Goal: Task Accomplishment & Management: Complete application form

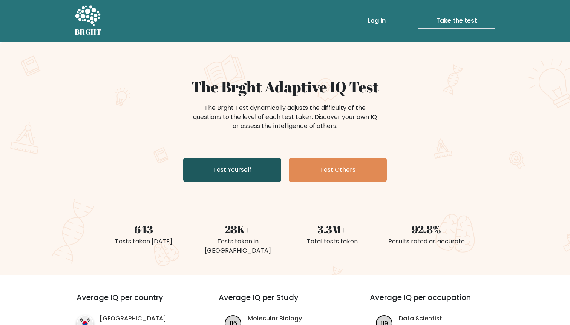
click at [262, 162] on link "Test Yourself" at bounding box center [232, 170] width 98 height 24
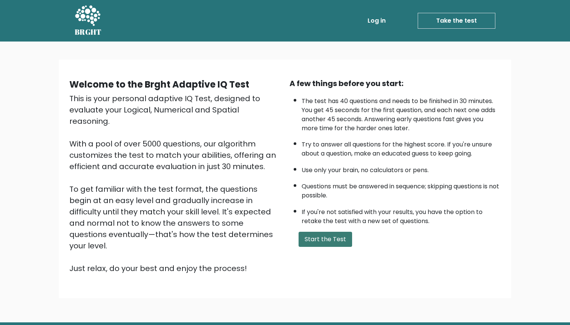
click at [315, 234] on button "Start the Test" at bounding box center [326, 239] width 54 height 15
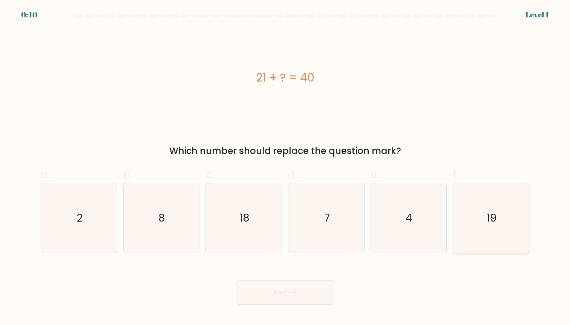
click at [487, 207] on icon "19" at bounding box center [491, 218] width 70 height 70
click at [286, 167] on input "f. 19" at bounding box center [285, 165] width 0 height 5
radio input "true"
click at [315, 289] on button "Next" at bounding box center [285, 292] width 98 height 24
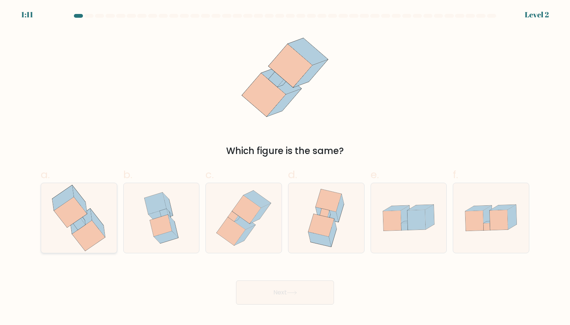
click at [105, 227] on icon at bounding box center [79, 218] width 66 height 70
click at [285, 167] on input "a." at bounding box center [285, 165] width 0 height 5
radio input "true"
click at [280, 299] on button "Next" at bounding box center [285, 292] width 98 height 24
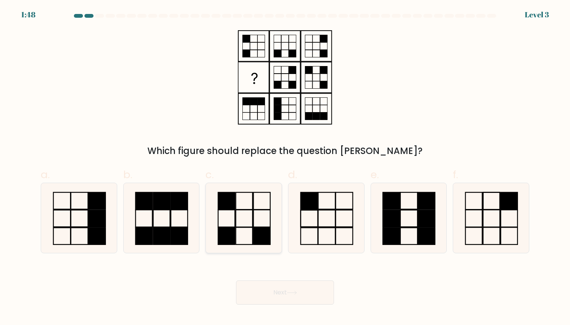
click at [244, 227] on rect at bounding box center [244, 218] width 17 height 17
click at [285, 167] on input "c." at bounding box center [285, 165] width 0 height 5
radio input "true"
click at [279, 284] on button "Next" at bounding box center [285, 292] width 98 height 24
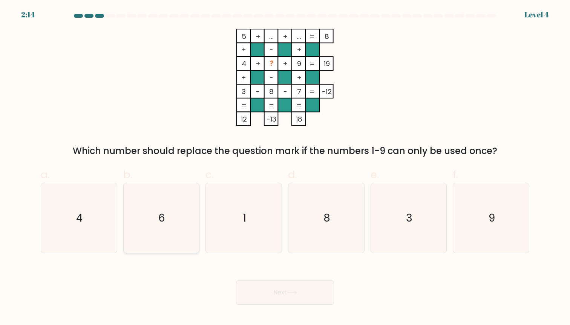
click at [157, 220] on icon "6" at bounding box center [161, 218] width 70 height 70
click at [285, 167] on input "b. 6" at bounding box center [285, 165] width 0 height 5
radio input "true"
click at [295, 297] on button "Next" at bounding box center [285, 292] width 98 height 24
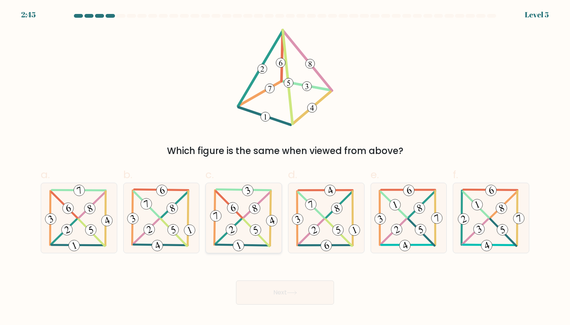
click at [270, 236] on 401 at bounding box center [270, 218] width 1 height 54
click at [285, 167] on input "c." at bounding box center [285, 165] width 0 height 5
radio input "true"
click at [282, 289] on button "Next" at bounding box center [285, 292] width 98 height 24
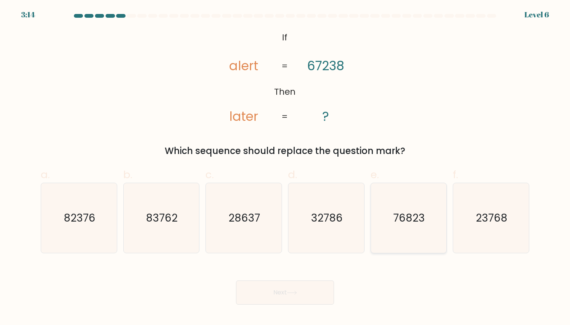
click at [408, 217] on text "76823" at bounding box center [410, 217] width 32 height 15
click at [286, 167] on input "e. 76823" at bounding box center [285, 165] width 0 height 5
radio input "true"
click at [302, 287] on button "Next" at bounding box center [285, 292] width 98 height 24
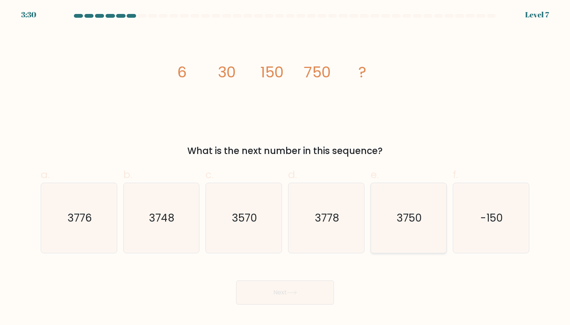
click at [404, 231] on icon "3750" at bounding box center [409, 218] width 70 height 70
click at [286, 167] on input "e. 3750" at bounding box center [285, 165] width 0 height 5
radio input "true"
click at [304, 286] on button "Next" at bounding box center [285, 292] width 98 height 24
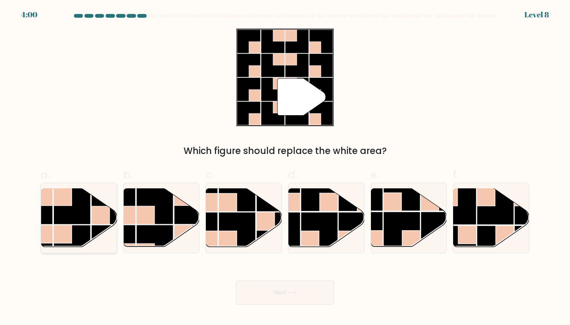
click at [91, 225] on rect at bounding box center [72, 243] width 37 height 37
click at [285, 167] on input "a." at bounding box center [285, 165] width 0 height 5
radio input "true"
click at [273, 291] on button "Next" at bounding box center [285, 292] width 98 height 24
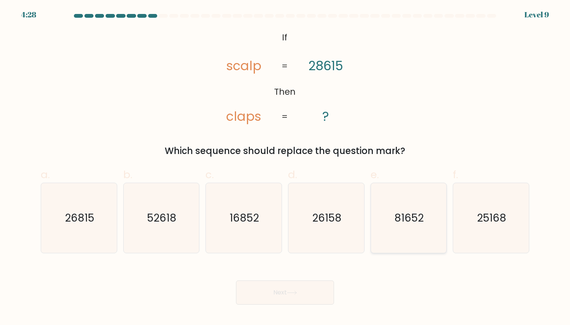
click at [402, 240] on icon "81652" at bounding box center [409, 218] width 70 height 70
click at [286, 167] on input "e. 81652" at bounding box center [285, 165] width 0 height 5
radio input "true"
click at [315, 294] on button "Next" at bounding box center [285, 292] width 98 height 24
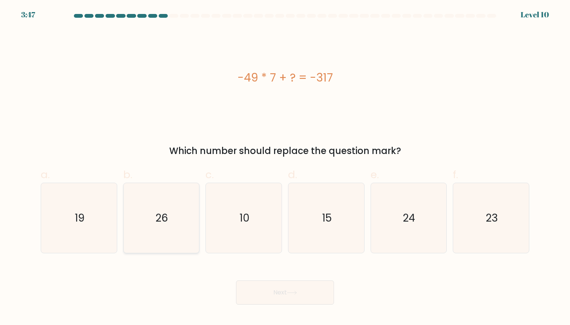
click at [190, 206] on icon "26" at bounding box center [161, 218] width 70 height 70
click at [285, 167] on input "b. 26" at bounding box center [285, 165] width 0 height 5
radio input "true"
click at [316, 305] on body "3:46 Level 10" at bounding box center [285, 162] width 570 height 325
click at [310, 295] on button "Next" at bounding box center [285, 292] width 98 height 24
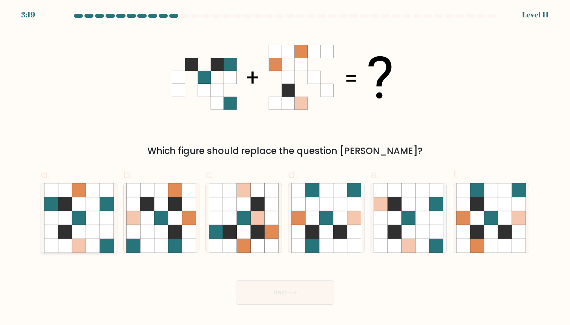
click at [103, 206] on icon at bounding box center [107, 204] width 14 height 14
click at [285, 167] on input "a." at bounding box center [285, 165] width 0 height 5
radio input "true"
click at [305, 281] on button "Next" at bounding box center [285, 292] width 98 height 24
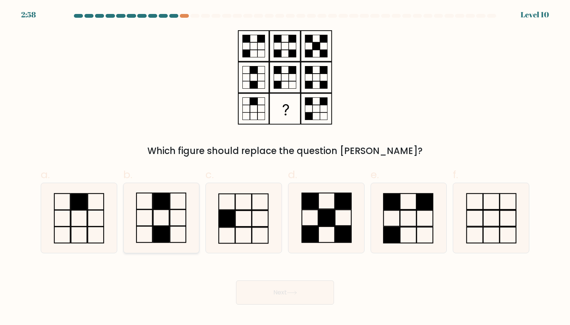
click at [170, 224] on rect at bounding box center [178, 217] width 16 height 16
click at [285, 167] on input "b." at bounding box center [285, 165] width 0 height 5
radio input "true"
click at [288, 304] on button "Next" at bounding box center [285, 292] width 98 height 24
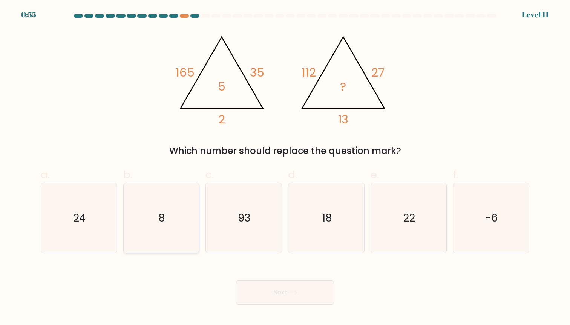
click at [132, 206] on icon "8" at bounding box center [161, 218] width 70 height 70
click at [285, 167] on input "b. 8" at bounding box center [285, 165] width 0 height 5
radio input "true"
click at [323, 292] on button "Next" at bounding box center [285, 292] width 98 height 24
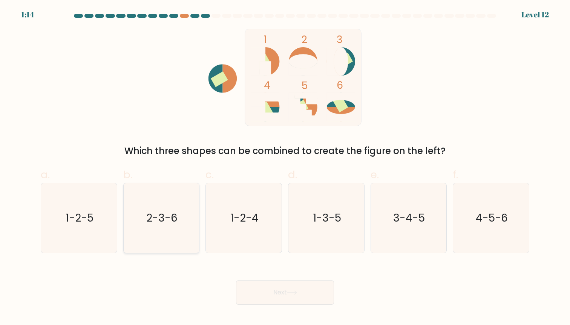
click at [179, 230] on icon "2-3-6" at bounding box center [161, 218] width 70 height 70
click at [285, 167] on input "b. 2-3-6" at bounding box center [285, 165] width 0 height 5
radio input "true"
click at [253, 284] on button "Next" at bounding box center [285, 292] width 98 height 24
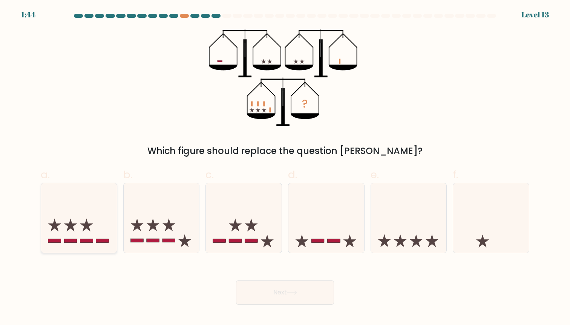
click at [107, 233] on icon at bounding box center [79, 217] width 76 height 63
click at [285, 167] on input "a." at bounding box center [285, 165] width 0 height 5
radio input "true"
click at [267, 288] on button "Next" at bounding box center [285, 292] width 98 height 24
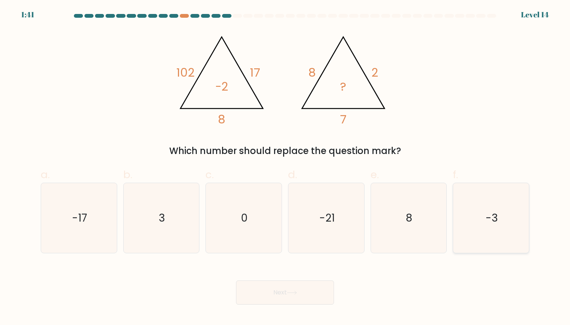
click at [498, 194] on icon "-3" at bounding box center [491, 218] width 70 height 70
click at [286, 167] on input "f. -3" at bounding box center [285, 165] width 0 height 5
radio input "true"
click at [150, 216] on icon "3" at bounding box center [161, 218] width 70 height 70
click at [285, 167] on input "b. 3" at bounding box center [285, 165] width 0 height 5
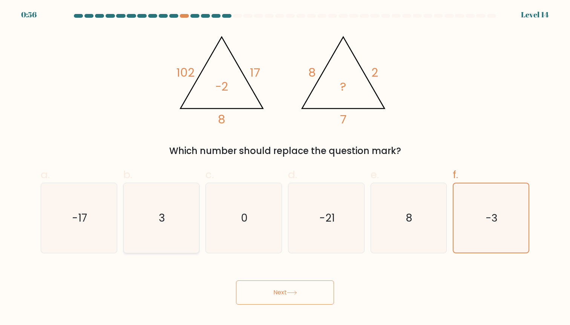
radio input "true"
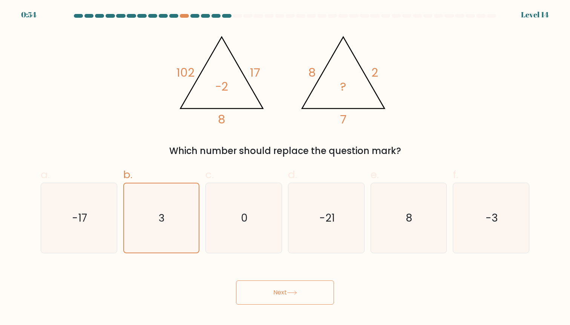
click at [263, 290] on button "Next" at bounding box center [285, 292] width 98 height 24
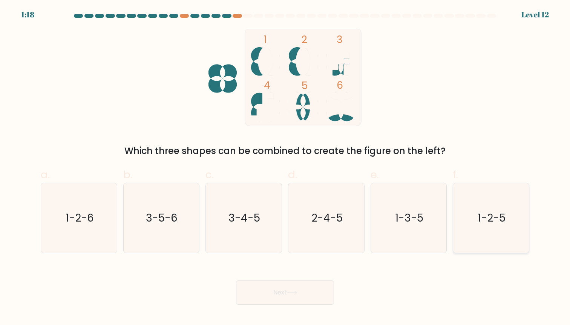
click at [470, 227] on icon "1-2-5" at bounding box center [491, 218] width 70 height 70
click at [286, 167] on input "f. 1-2-5" at bounding box center [285, 165] width 0 height 5
radio input "true"
click at [297, 294] on icon at bounding box center [292, 292] width 10 height 4
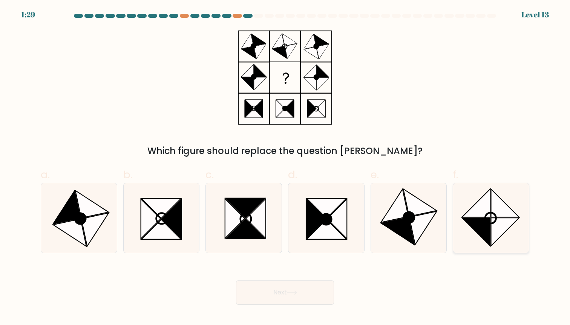
click at [471, 224] on icon at bounding box center [476, 232] width 28 height 28
click at [286, 167] on input "f." at bounding box center [285, 165] width 0 height 5
radio input "true"
click at [316, 289] on button "Next" at bounding box center [285, 292] width 98 height 24
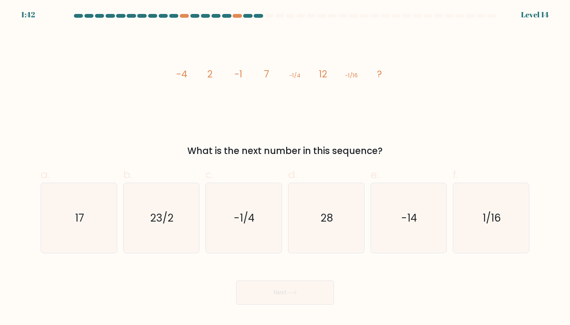
click at [56, 269] on div "Next" at bounding box center [285, 283] width 498 height 42
click at [81, 216] on text "17" at bounding box center [79, 217] width 9 height 15
click at [285, 167] on input "a. 17" at bounding box center [285, 165] width 0 height 5
radio input "true"
click at [304, 287] on button "Next" at bounding box center [285, 292] width 98 height 24
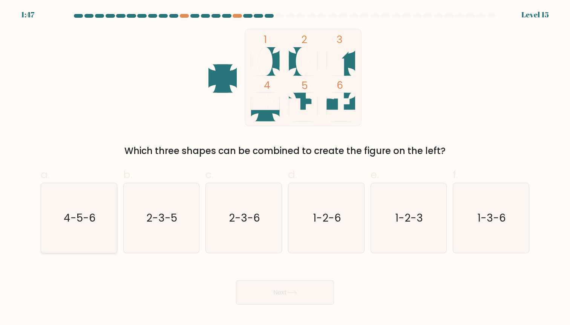
click at [84, 212] on text "4-5-6" at bounding box center [80, 217] width 32 height 15
click at [285, 167] on input "a. 4-5-6" at bounding box center [285, 165] width 0 height 5
radio input "true"
click at [255, 290] on button "Next" at bounding box center [285, 292] width 98 height 24
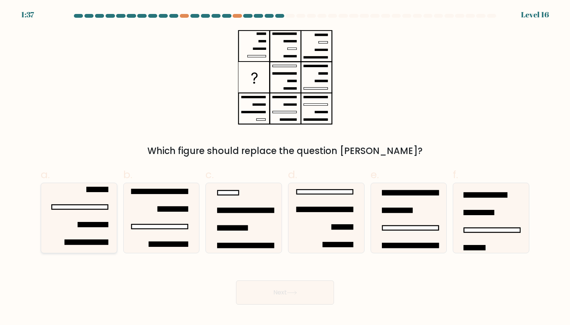
click at [55, 219] on icon at bounding box center [79, 218] width 70 height 70
click at [285, 167] on input "a." at bounding box center [285, 165] width 0 height 5
radio input "true"
click at [314, 297] on button "Next" at bounding box center [285, 292] width 98 height 24
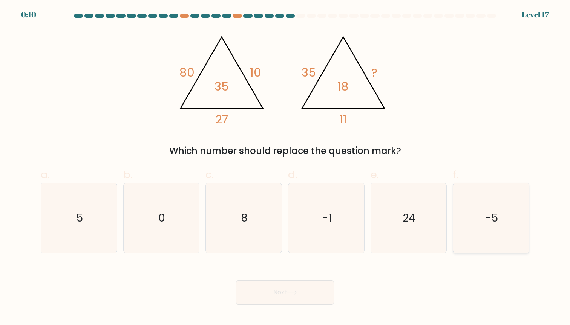
click at [478, 234] on icon "-5" at bounding box center [491, 218] width 70 height 70
click at [286, 167] on input "f. -5" at bounding box center [285, 165] width 0 height 5
radio input "true"
click at [327, 297] on button "Next" at bounding box center [285, 292] width 98 height 24
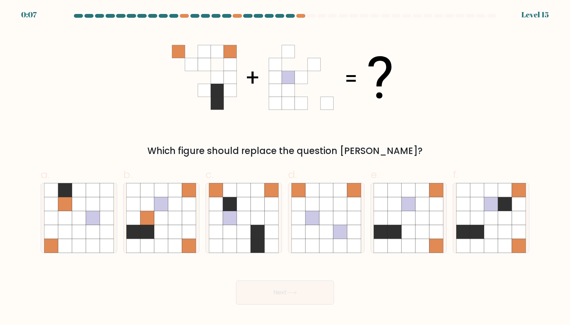
click at [315, 284] on button "Next" at bounding box center [285, 292] width 98 height 24
click at [376, 122] on icon at bounding box center [285, 77] width 226 height 97
click at [218, 221] on icon at bounding box center [216, 218] width 14 height 14
click at [285, 167] on input "c." at bounding box center [285, 165] width 0 height 5
radio input "true"
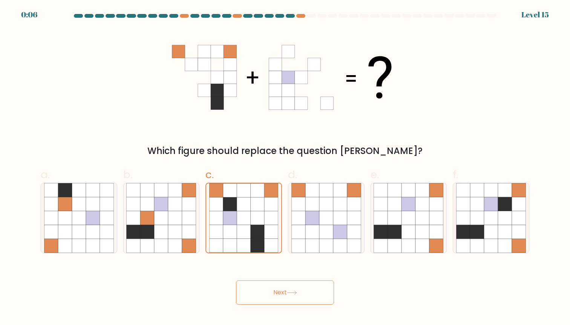
click at [250, 294] on button "Next" at bounding box center [285, 292] width 98 height 24
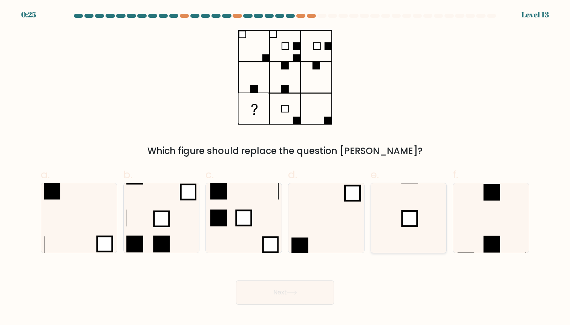
click at [402, 234] on icon at bounding box center [409, 218] width 70 height 70
click at [286, 167] on input "e." at bounding box center [285, 165] width 0 height 5
radio input "true"
click at [321, 298] on button "Next" at bounding box center [285, 292] width 98 height 24
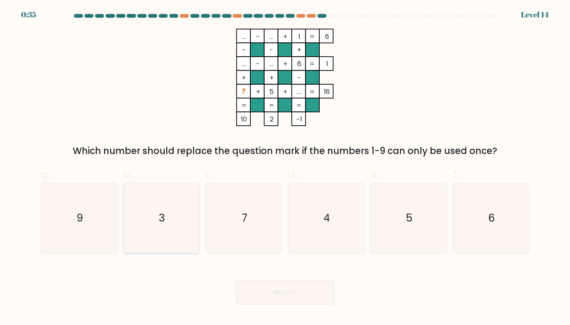
click at [144, 221] on icon "3" at bounding box center [161, 218] width 70 height 70
click at [285, 167] on input "b. 3" at bounding box center [285, 165] width 0 height 5
radio input "true"
click at [251, 290] on button "Next" at bounding box center [285, 292] width 98 height 24
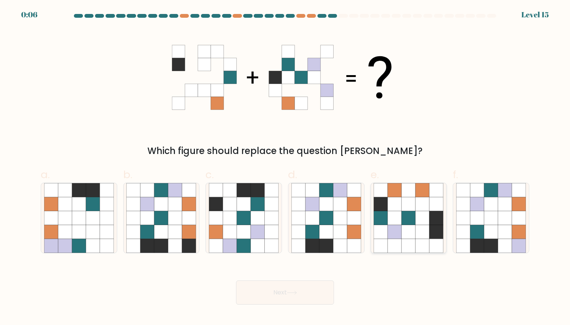
click at [404, 213] on icon at bounding box center [409, 218] width 14 height 14
click at [286, 167] on input "e." at bounding box center [285, 165] width 0 height 5
radio input "true"
click at [270, 286] on button "Next" at bounding box center [285, 292] width 98 height 24
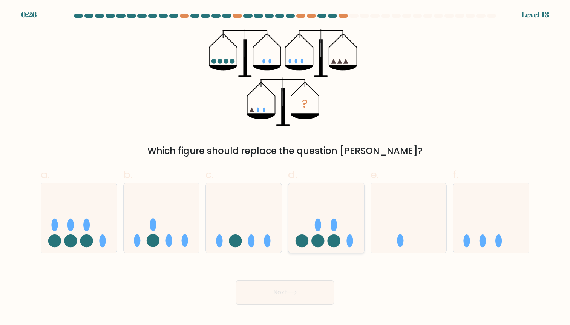
click at [345, 239] on icon at bounding box center [327, 217] width 76 height 63
click at [286, 167] on input "d." at bounding box center [285, 165] width 0 height 5
radio input "true"
click at [301, 291] on button "Next" at bounding box center [285, 292] width 98 height 24
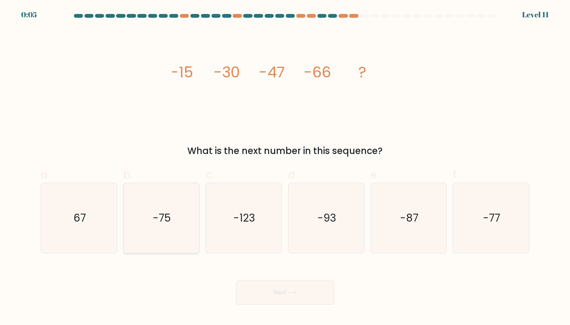
click at [173, 239] on icon "-75" at bounding box center [161, 218] width 70 height 70
click at [285, 167] on input "b. -75" at bounding box center [285, 165] width 0 height 5
radio input "true"
click at [266, 289] on button "Next" at bounding box center [285, 292] width 98 height 24
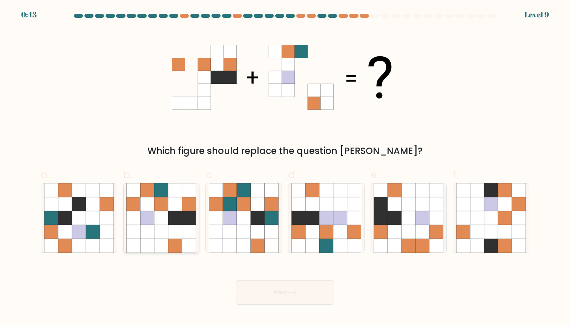
click at [150, 219] on icon at bounding box center [148, 218] width 14 height 14
click at [285, 167] on input "b." at bounding box center [285, 165] width 0 height 5
radio input "true"
click at [266, 292] on button "Next" at bounding box center [285, 292] width 98 height 24
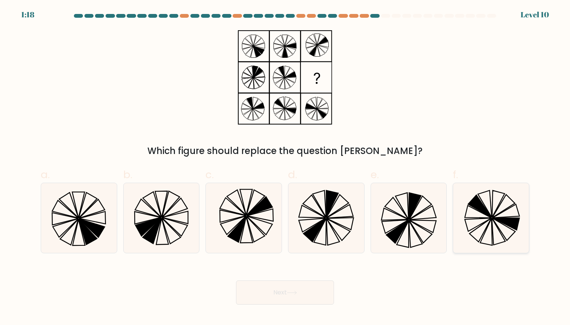
click at [481, 222] on icon at bounding box center [491, 218] width 70 height 70
click at [286, 167] on input "f." at bounding box center [285, 165] width 0 height 5
radio input "true"
click at [319, 286] on button "Next" at bounding box center [285, 292] width 98 height 24
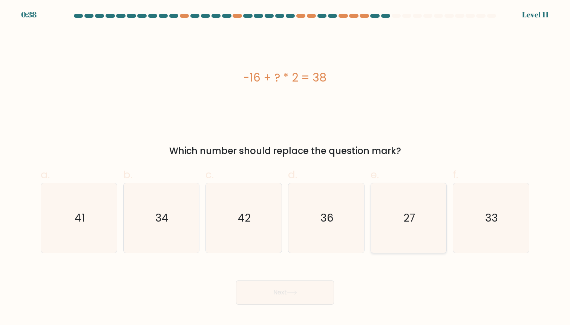
click at [415, 236] on icon "27" at bounding box center [409, 218] width 70 height 70
click at [286, 167] on input "e. 27" at bounding box center [285, 165] width 0 height 5
radio input "true"
click at [304, 291] on button "Next" at bounding box center [285, 292] width 98 height 24
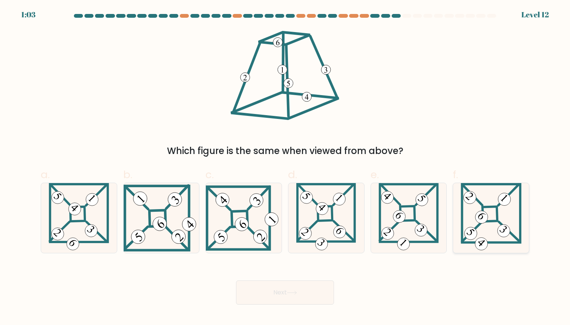
click at [481, 228] on icon at bounding box center [491, 218] width 61 height 70
click at [286, 167] on input "f." at bounding box center [285, 165] width 0 height 5
radio input "true"
click at [314, 295] on button "Next" at bounding box center [285, 292] width 98 height 24
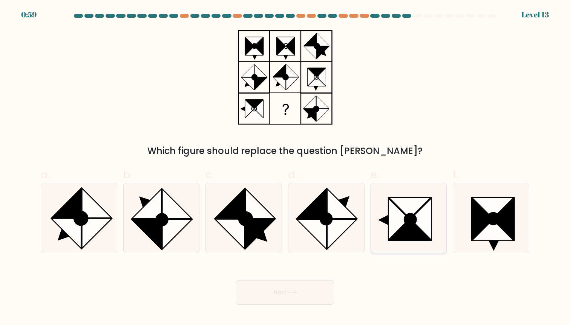
click at [415, 227] on icon at bounding box center [410, 230] width 42 height 21
click at [286, 167] on input "e." at bounding box center [285, 165] width 0 height 5
radio input "true"
click at [264, 295] on button "Next" at bounding box center [285, 292] width 98 height 24
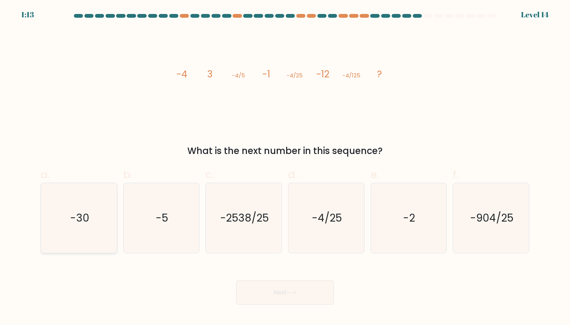
click at [82, 208] on icon "-30" at bounding box center [79, 218] width 70 height 70
click at [285, 167] on input "a. -30" at bounding box center [285, 165] width 0 height 5
radio input "true"
click at [249, 291] on button "Next" at bounding box center [285, 292] width 98 height 24
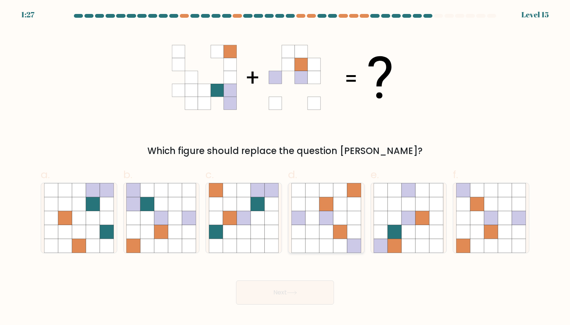
click at [312, 236] on icon at bounding box center [313, 232] width 14 height 14
click at [286, 167] on input "d." at bounding box center [285, 165] width 0 height 5
radio input "true"
click at [293, 291] on icon at bounding box center [292, 292] width 10 height 4
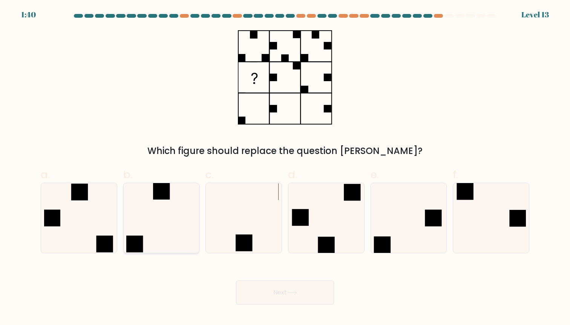
click at [162, 231] on icon at bounding box center [161, 218] width 70 height 70
click at [285, 167] on input "b." at bounding box center [285, 165] width 0 height 5
radio input "true"
click at [270, 289] on button "Next" at bounding box center [285, 292] width 98 height 24
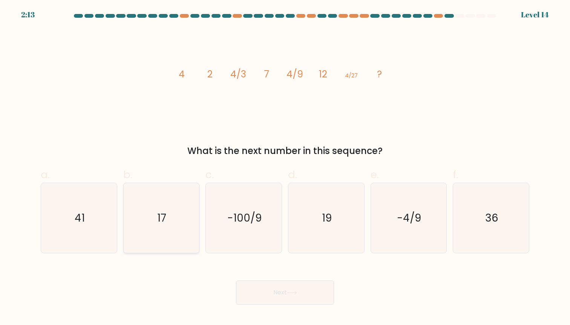
click at [166, 229] on icon "17" at bounding box center [161, 218] width 70 height 70
click at [285, 167] on input "b. 17" at bounding box center [285, 165] width 0 height 5
radio input "true"
click at [271, 301] on button "Next" at bounding box center [285, 292] width 98 height 24
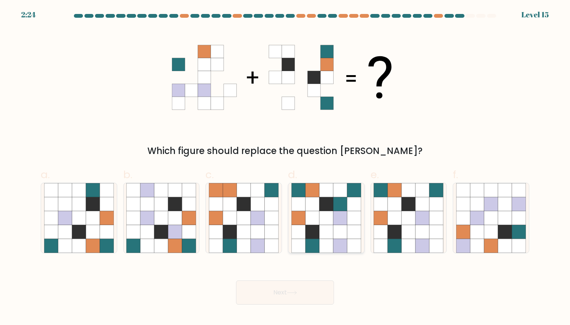
click at [328, 198] on icon at bounding box center [326, 204] width 14 height 14
click at [286, 167] on input "d." at bounding box center [285, 165] width 0 height 5
radio input "true"
click at [311, 291] on button "Next" at bounding box center [285, 292] width 98 height 24
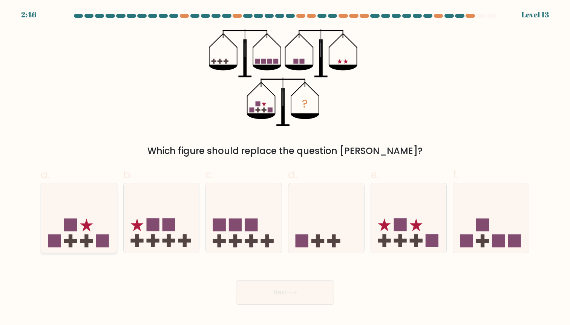
click at [78, 227] on icon at bounding box center [79, 217] width 76 height 63
click at [285, 167] on input "a." at bounding box center [285, 165] width 0 height 5
radio input "true"
click at [323, 293] on button "Next" at bounding box center [285, 292] width 98 height 24
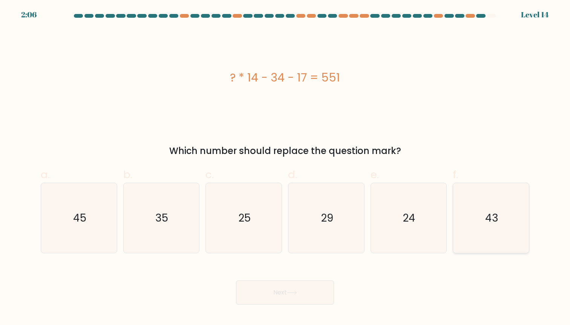
click at [475, 238] on icon "43" at bounding box center [491, 218] width 70 height 70
click at [286, 167] on input "f. 43" at bounding box center [285, 165] width 0 height 5
radio input "true"
click at [290, 292] on icon at bounding box center [292, 292] width 10 height 4
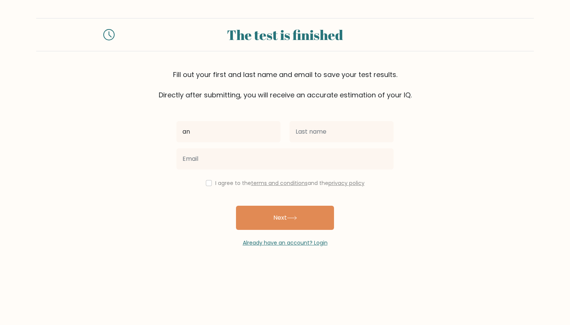
type input "an"
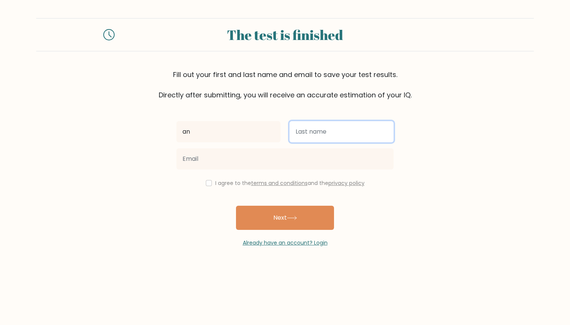
click at [360, 136] on input "text" at bounding box center [342, 131] width 104 height 21
type input "s"
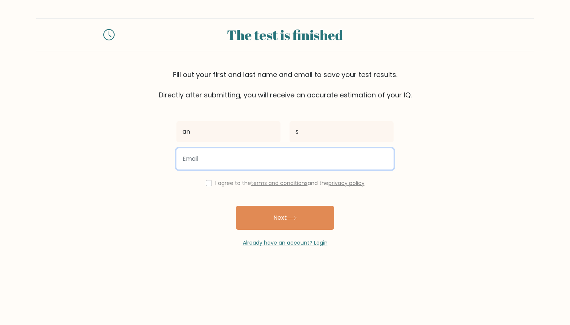
click at [312, 160] on input "email" at bounding box center [285, 158] width 217 height 21
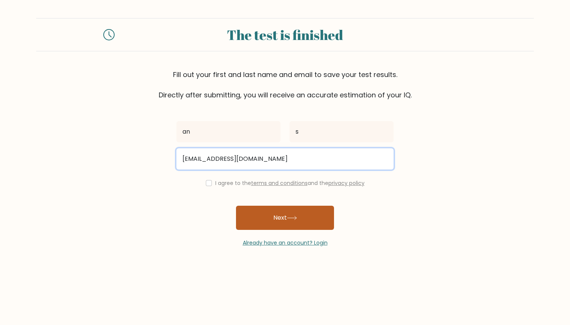
type input "lalaangela955@gmail.com"
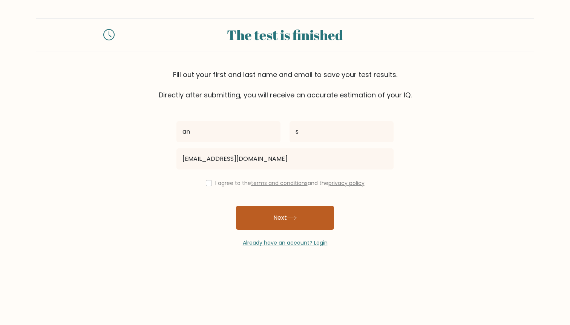
click at [278, 210] on button "Next" at bounding box center [285, 218] width 98 height 24
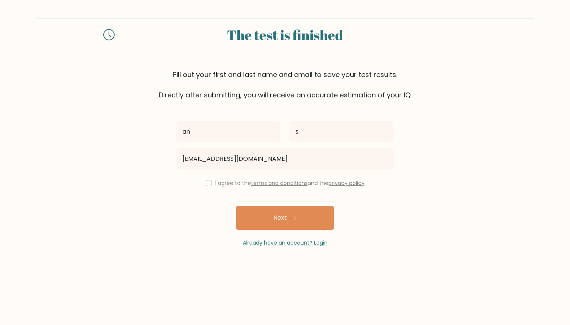
click at [207, 179] on div "I agree to the terms and conditions and the privacy policy" at bounding box center [285, 182] width 226 height 9
click at [206, 182] on input "checkbox" at bounding box center [209, 183] width 6 height 6
checkbox input "true"
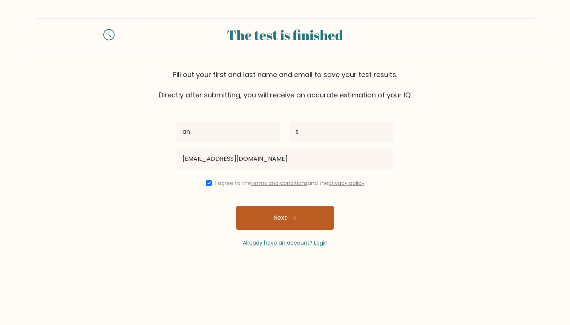
click at [257, 208] on button "Next" at bounding box center [285, 218] width 98 height 24
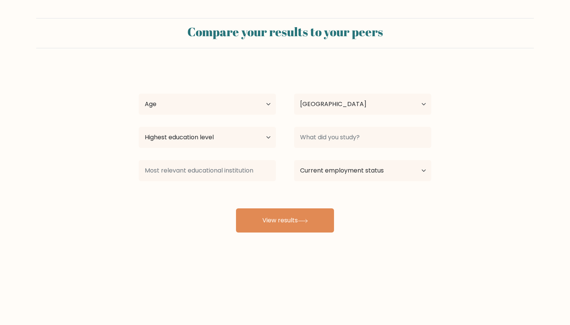
select select "GR"
click at [256, 107] on select "Age Under [DEMOGRAPHIC_DATA] [DEMOGRAPHIC_DATA] [DEMOGRAPHIC_DATA] [DEMOGRAPHIC…" at bounding box center [207, 104] width 137 height 21
select select "min_18"
click at [139, 94] on select "Age Under 18 years old 18-24 years old 25-34 years old 35-44 years old 45-54 ye…" at bounding box center [207, 104] width 137 height 21
click at [252, 134] on select "Highest education level No schooling Primary Lower Secondary Upper Secondary Oc…" at bounding box center [207, 137] width 137 height 21
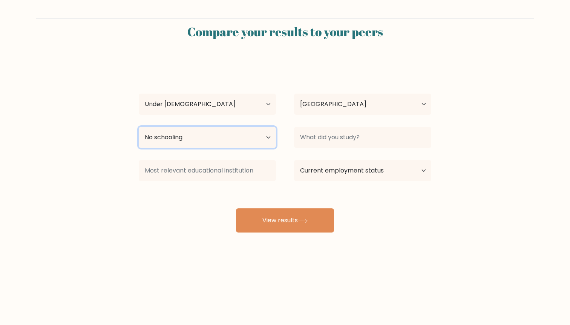
click at [139, 127] on select "Highest education level No schooling Primary Lower Secondary Upper Secondary Oc…" at bounding box center [207, 137] width 137 height 21
click at [255, 132] on select "Highest education level No schooling Primary Lower Secondary Upper Secondary Oc…" at bounding box center [207, 137] width 137 height 21
select select "primary"
click at [139, 127] on select "Highest education level No schooling Primary Lower Secondary Upper Secondary Oc…" at bounding box center [207, 137] width 137 height 21
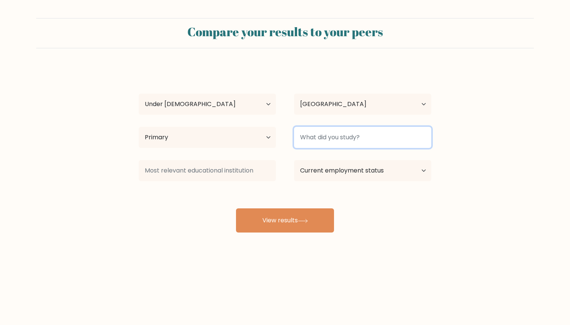
click at [318, 141] on input at bounding box center [362, 137] width 137 height 21
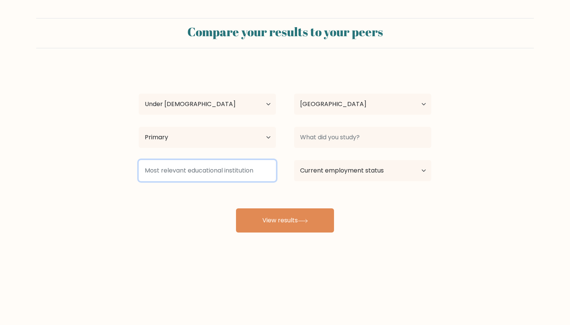
click at [249, 169] on input at bounding box center [207, 170] width 137 height 21
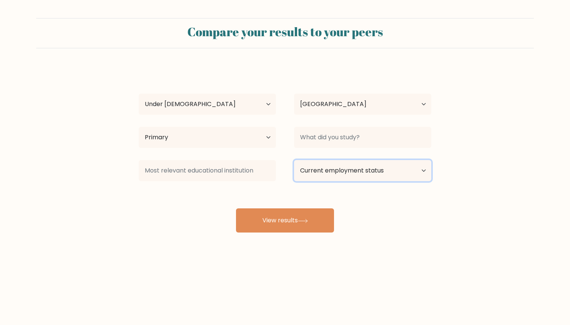
click at [316, 168] on select "Current employment status Employed Student Retired Other / prefer not to answer" at bounding box center [362, 170] width 137 height 21
select select "student"
click at [294, 160] on select "Current employment status Employed Student Retired Other / prefer not to answer" at bounding box center [362, 170] width 137 height 21
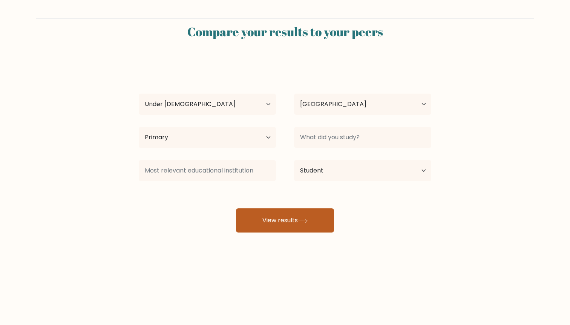
click at [298, 218] on button "View results" at bounding box center [285, 220] width 98 height 24
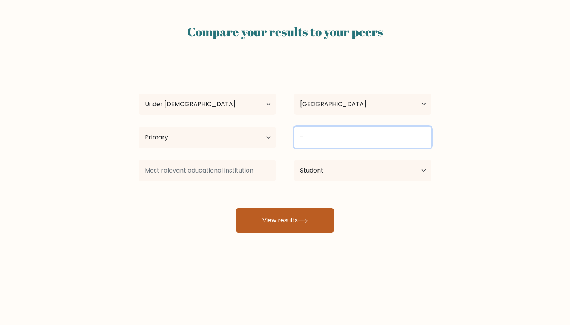
type input "-"
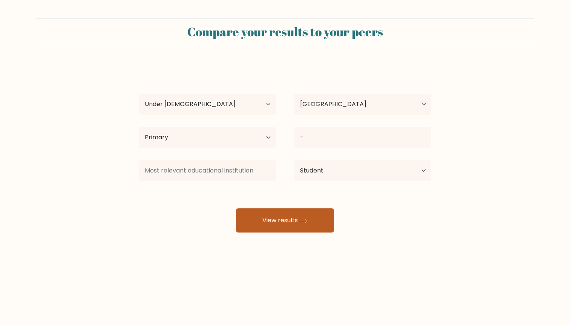
click at [249, 223] on button "View results" at bounding box center [285, 220] width 98 height 24
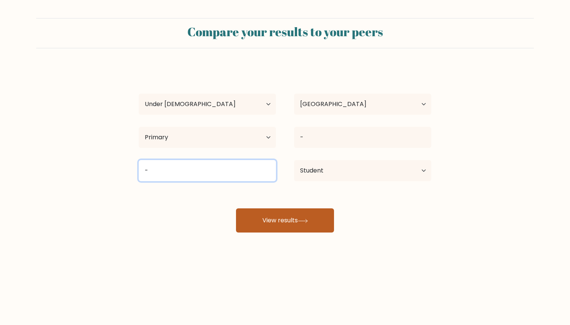
type input "-"
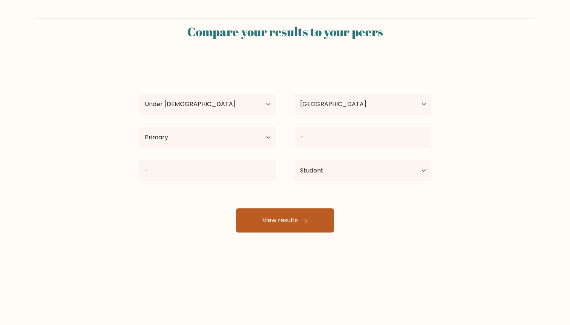
click at [264, 213] on button "View results" at bounding box center [285, 220] width 98 height 24
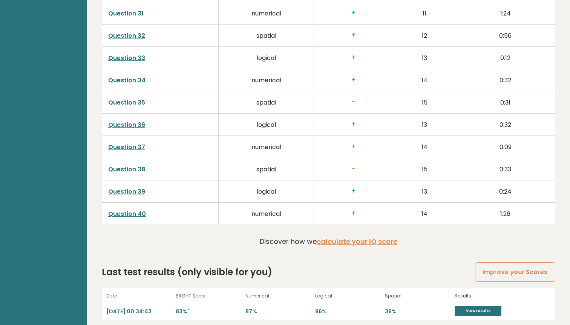
scroll to position [1869, 0]
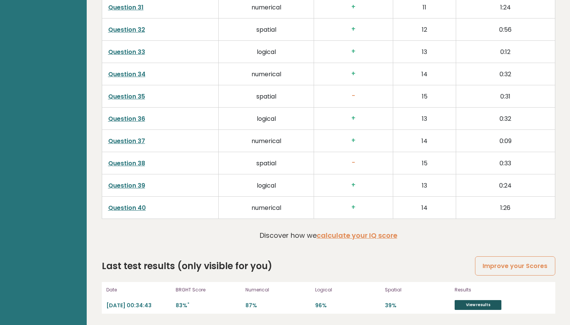
click at [470, 306] on link "View results" at bounding box center [478, 305] width 47 height 10
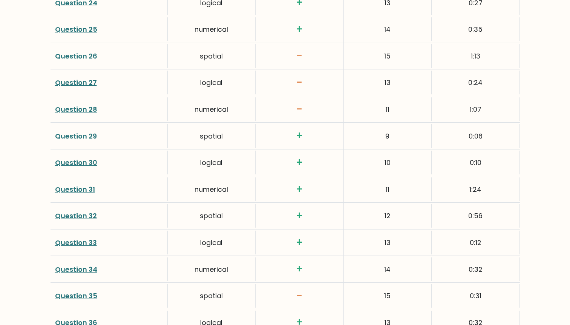
scroll to position [1712, 0]
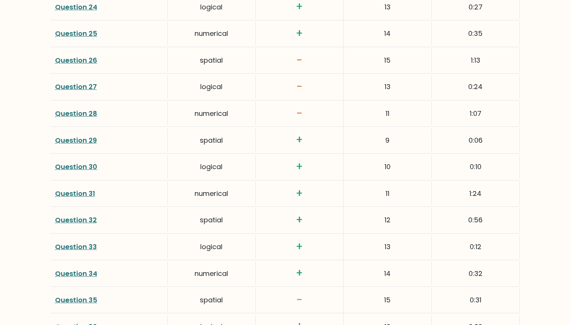
click at [83, 88] on link "Question 27" at bounding box center [76, 86] width 42 height 9
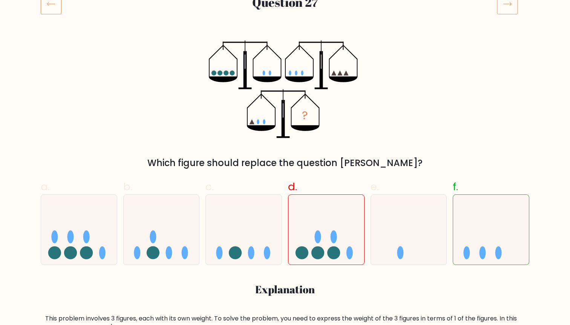
scroll to position [114, 0]
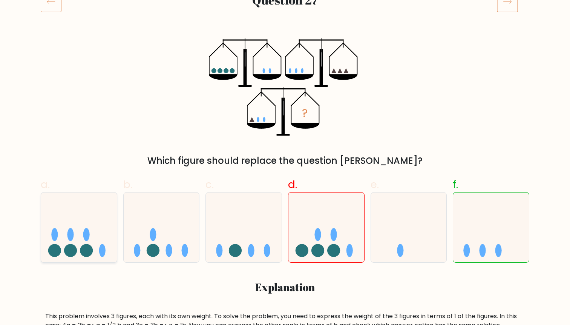
click at [87, 214] on icon at bounding box center [79, 227] width 76 height 63
click at [285, 54] on input "a." at bounding box center [285, 51] width 0 height 5
radio input "true"
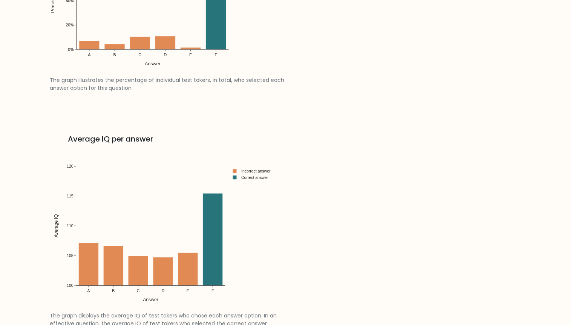
scroll to position [1213, 0]
